Goal: Transaction & Acquisition: Purchase product/service

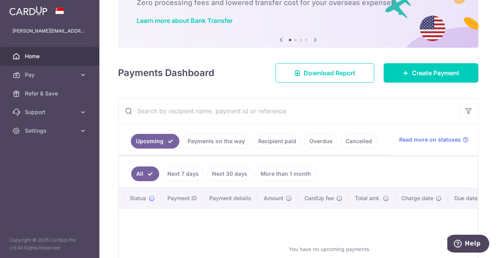
scroll to position [51, 0]
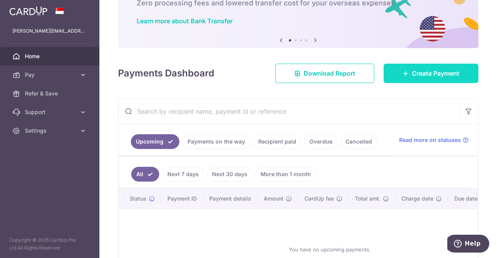
click at [413, 76] on span "Create Payment" at bounding box center [435, 73] width 47 height 9
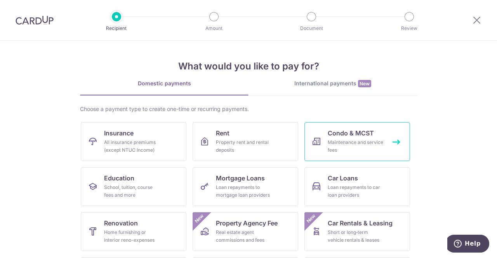
click at [352, 145] on div "Maintenance and service fees" at bounding box center [356, 147] width 56 height 16
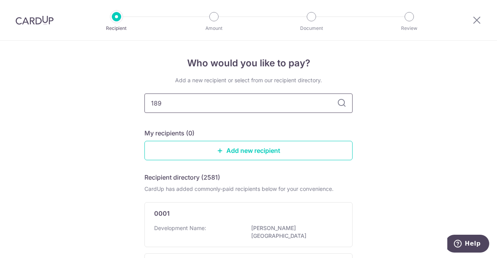
type input "1898"
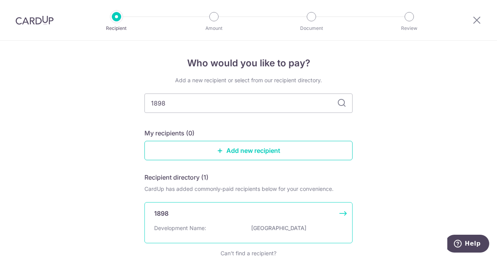
click at [237, 226] on div "Development Name: LEONIE GARDENS" at bounding box center [248, 231] width 189 height 12
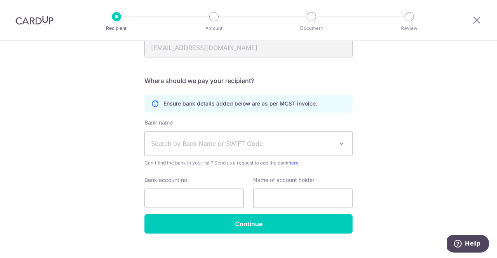
scroll to position [183, 0]
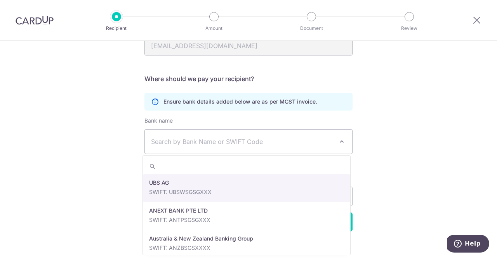
click at [218, 140] on span "Search by Bank Name or SWIFT Code" at bounding box center [242, 141] width 183 height 9
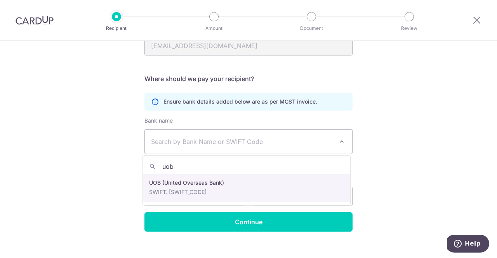
type input "uob"
select select "18"
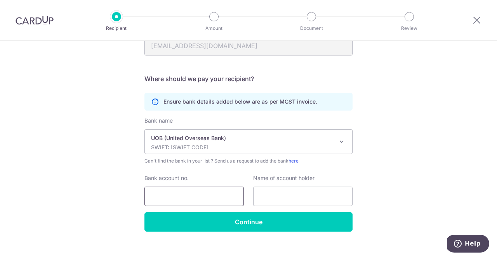
click at [202, 199] on input "Bank account no." at bounding box center [194, 196] width 99 height 19
type input "9903421947"
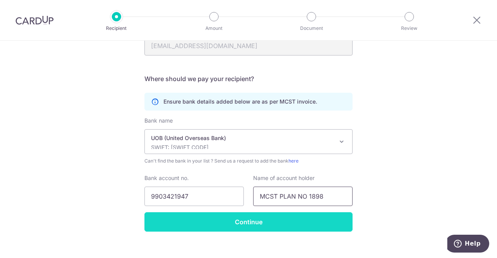
type input "MCST PLAN NO 1898"
click at [228, 220] on input "Continue" at bounding box center [249, 222] width 208 height 19
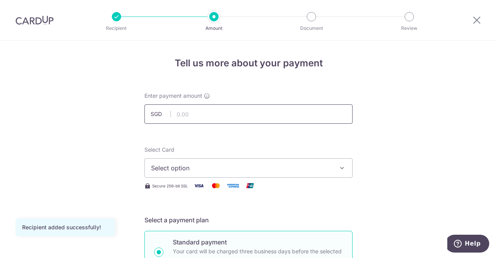
click at [226, 109] on input "text" at bounding box center [249, 114] width 208 height 19
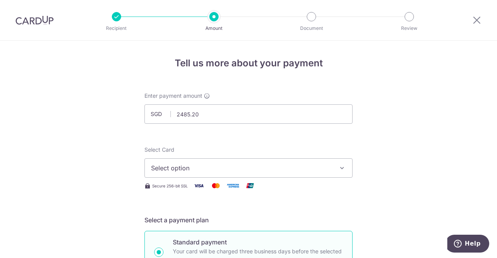
type input "2,485.20"
click at [203, 173] on button "Select option" at bounding box center [249, 168] width 208 height 19
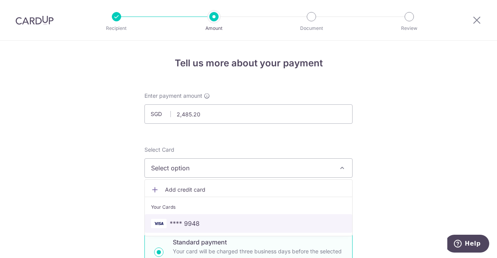
click at [194, 222] on span "**** 9948" at bounding box center [185, 223] width 30 height 9
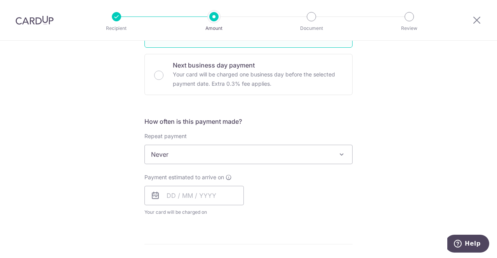
scroll to position [239, 0]
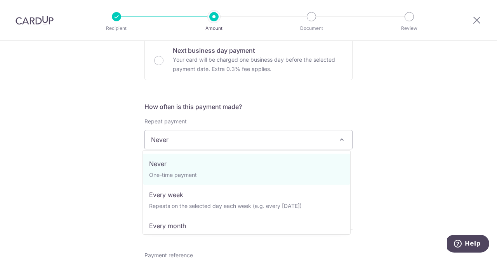
click at [174, 141] on span "Never" at bounding box center [249, 140] width 208 height 19
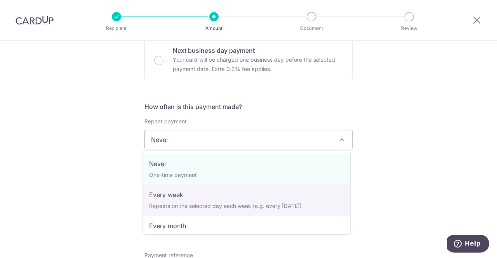
scroll to position [78, 0]
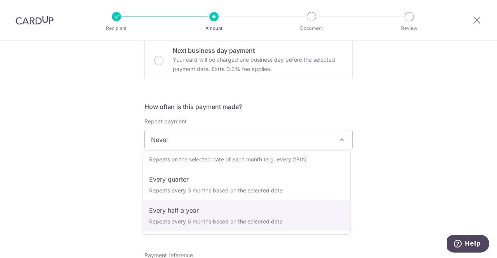
select select "5"
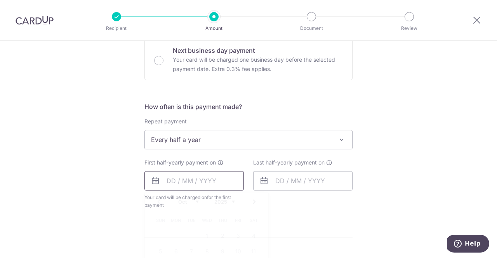
click at [187, 182] on input "text" at bounding box center [194, 180] width 99 height 19
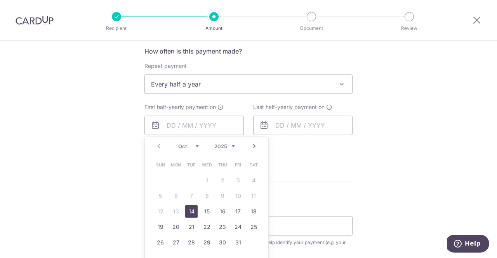
click at [191, 208] on link "14" at bounding box center [191, 212] width 12 height 12
type input "14/10/2025"
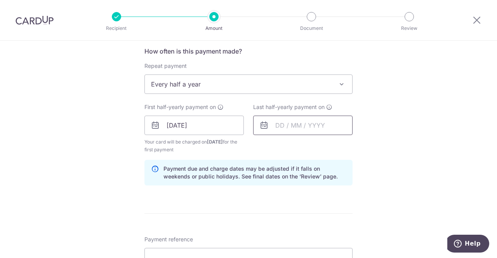
click at [292, 121] on input "text" at bounding box center [302, 125] width 99 height 19
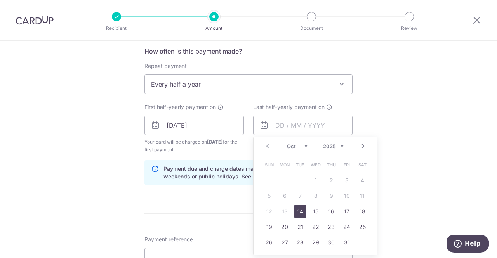
click at [344, 146] on div "Prev Next Oct Nov Dec 2025 2026 2027 2028 2029 2030 2031 2032 2033 2034 2035" at bounding box center [316, 146] width 124 height 19
click at [340, 146] on select "2025 2026 2027 2028 2029 2030 2031 2032 2033 2034 2035" at bounding box center [333, 146] width 21 height 6
click at [331, 178] on link "1" at bounding box center [331, 180] width 12 height 12
type input "01/10/2026"
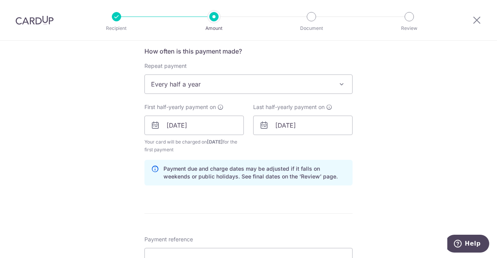
scroll to position [370, 0]
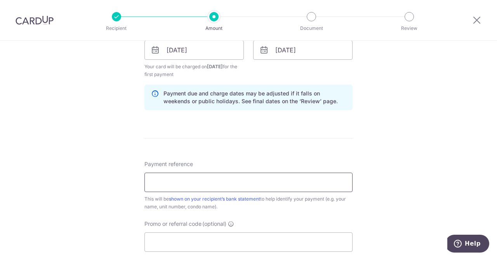
click at [227, 178] on input "Payment reference" at bounding box center [249, 182] width 208 height 19
type input "231104"
click at [190, 234] on input "Promo or referral code (optional)" at bounding box center [249, 242] width 208 height 19
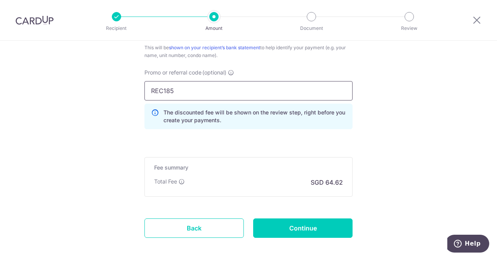
scroll to position [539, 0]
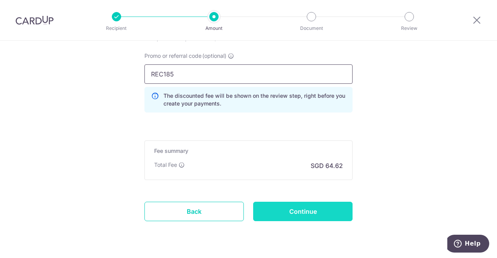
type input "REC185"
click at [298, 211] on input "Continue" at bounding box center [302, 211] width 99 height 19
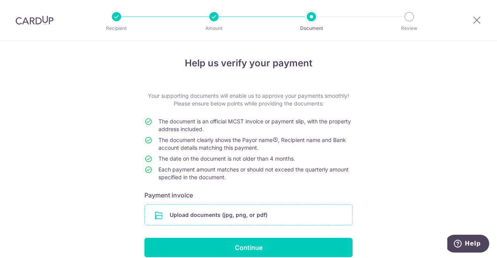
click at [214, 213] on input "file" at bounding box center [249, 215] width 208 height 20
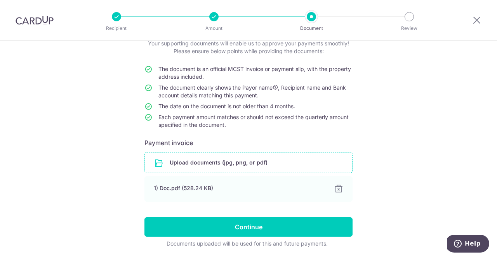
scroll to position [78, 0]
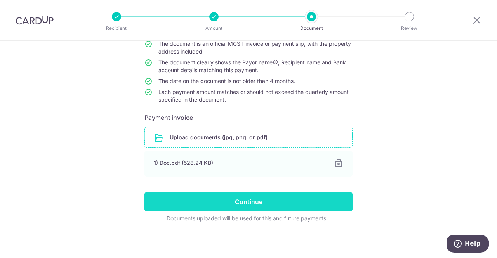
click at [242, 202] on input "Continue" at bounding box center [249, 201] width 208 height 19
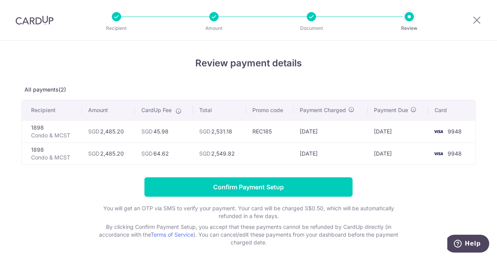
scroll to position [33, 0]
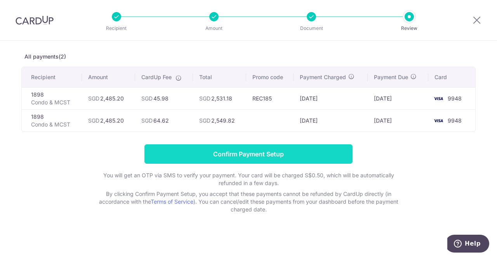
click at [244, 153] on input "Confirm Payment Setup" at bounding box center [249, 154] width 208 height 19
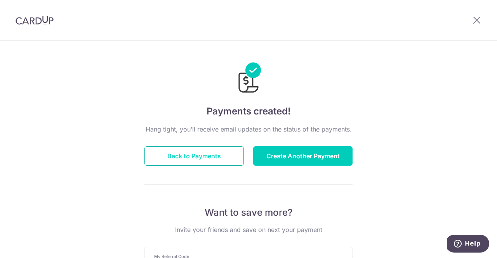
click at [203, 154] on button "Back to Payments" at bounding box center [194, 155] width 99 height 19
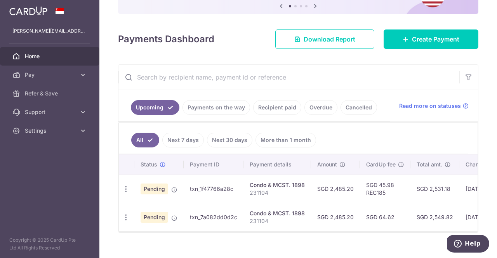
scroll to position [98, 0]
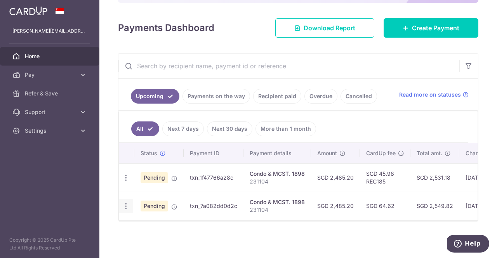
click at [126, 202] on icon "button" at bounding box center [126, 206] width 8 height 8
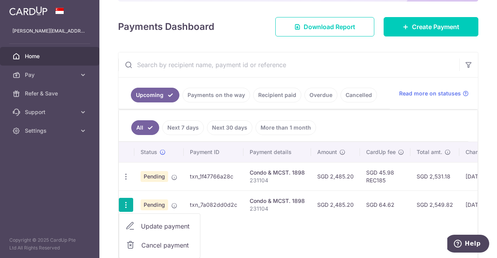
click at [250, 239] on div "Status Payment ID Payment details Amount CardUp fee Total amt. Charge date Due …" at bounding box center [298, 203] width 359 height 122
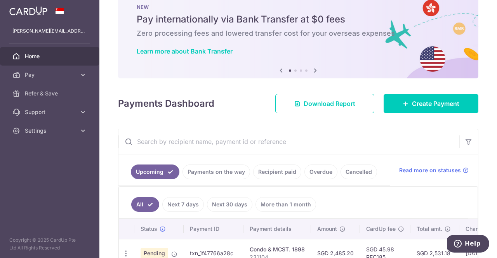
scroll to position [0, 8]
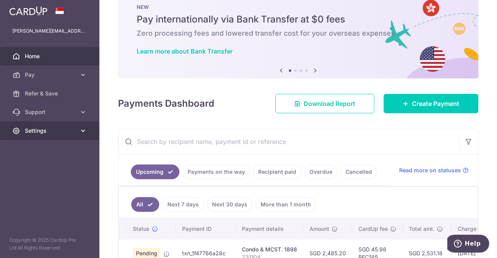
click at [80, 135] on link "Settings" at bounding box center [49, 131] width 99 height 19
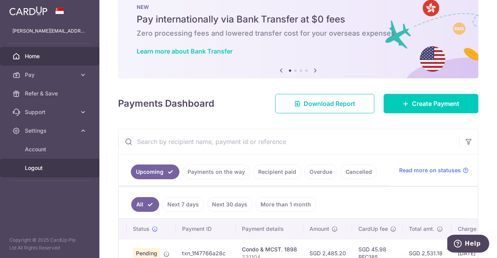
click at [37, 166] on span "Logout" at bounding box center [50, 168] width 51 height 8
